Goal: Find specific page/section: Find specific page/section

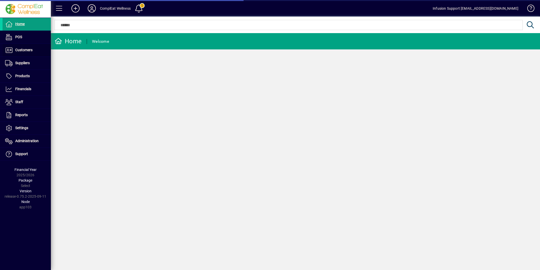
click at [26, 46] on span at bounding box center [27, 50] width 48 height 12
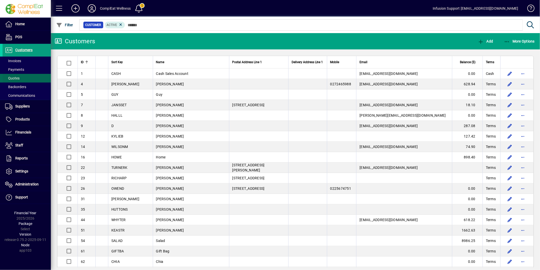
click at [22, 79] on span at bounding box center [27, 78] width 48 height 12
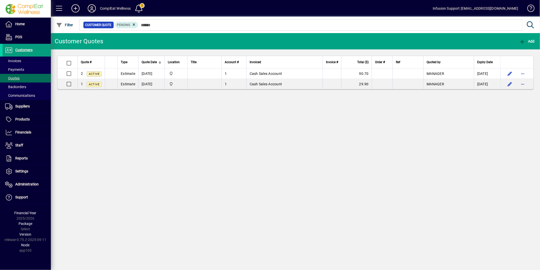
click at [94, 9] on icon at bounding box center [92, 8] width 10 height 8
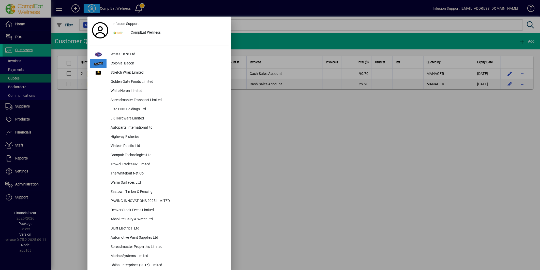
scroll to position [769, 0]
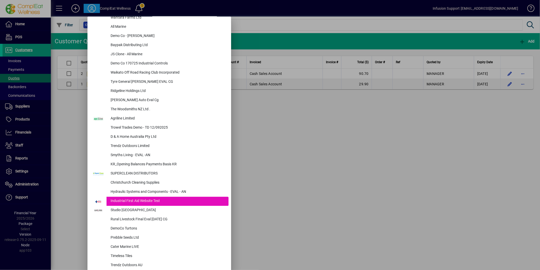
drag, startPoint x: 147, startPoint y: 146, endPoint x: 139, endPoint y: 136, distance: 13.0
click at [147, 146] on div "Trendz Outdoors Limited" at bounding box center [168, 145] width 122 height 9
